Goal: Task Accomplishment & Management: Complete application form

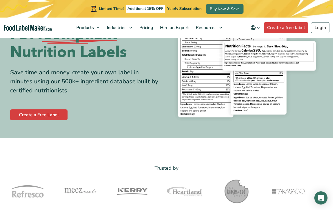
scroll to position [55, 0]
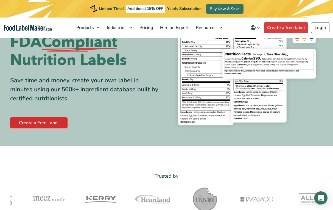
click at [43, 122] on link "Create a Free Label" at bounding box center [38, 123] width 57 height 11
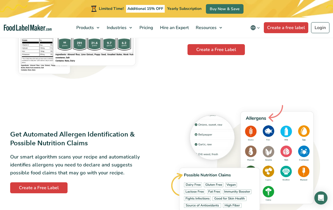
scroll to position [467, 0]
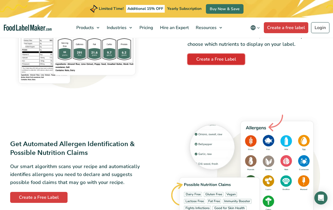
click at [221, 60] on link "Create a Free Label" at bounding box center [216, 59] width 57 height 11
